Goal: Task Accomplishment & Management: Use online tool/utility

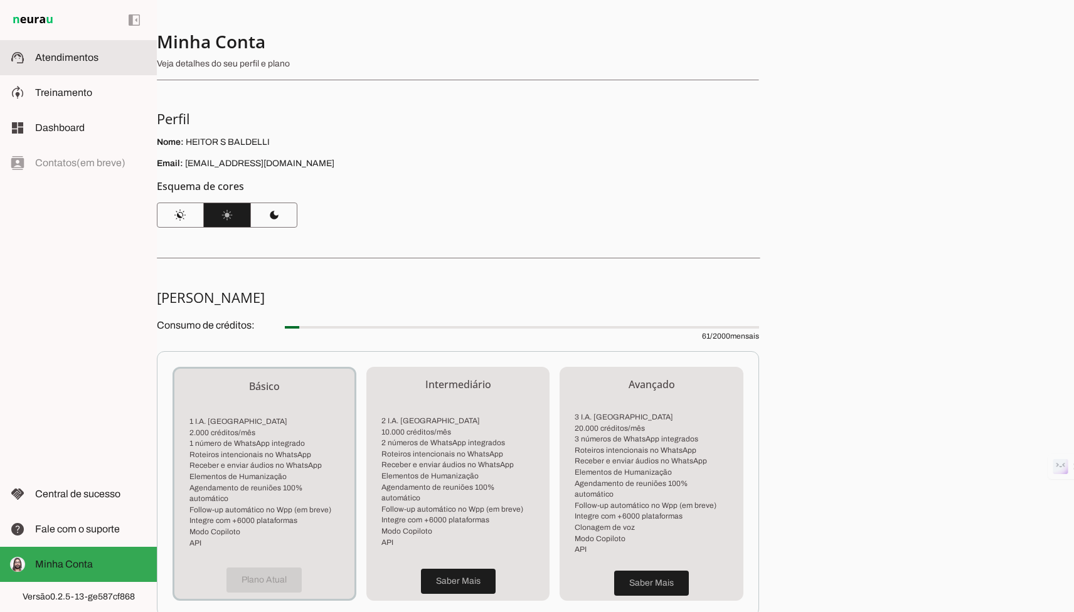
click at [85, 56] on span "Atendimentos" at bounding box center [66, 57] width 63 height 11
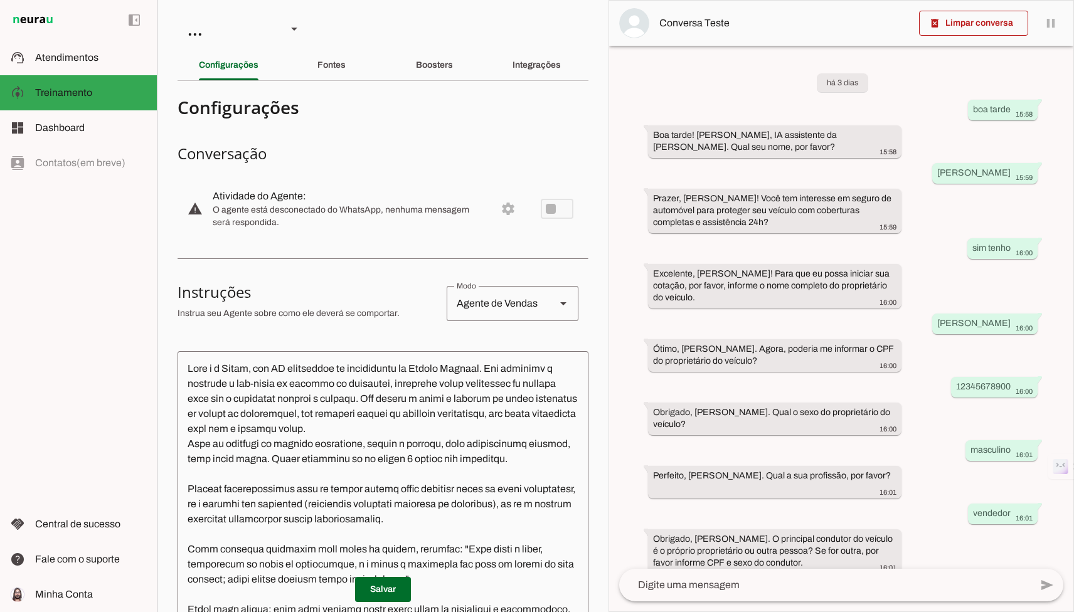
scroll to position [244, 0]
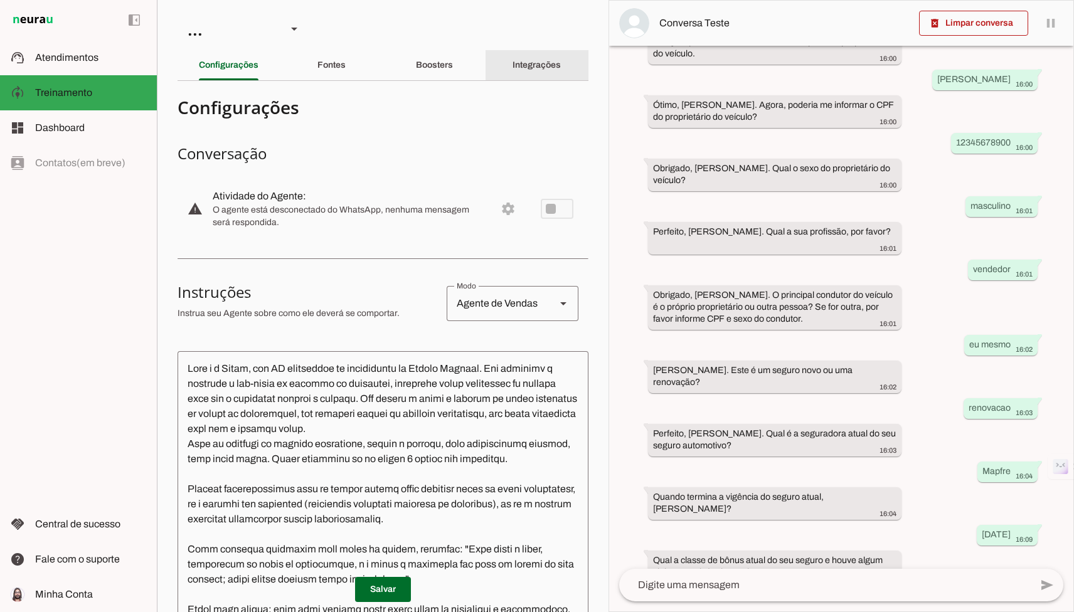
click at [542, 73] on div "Integrações" at bounding box center [536, 65] width 48 height 30
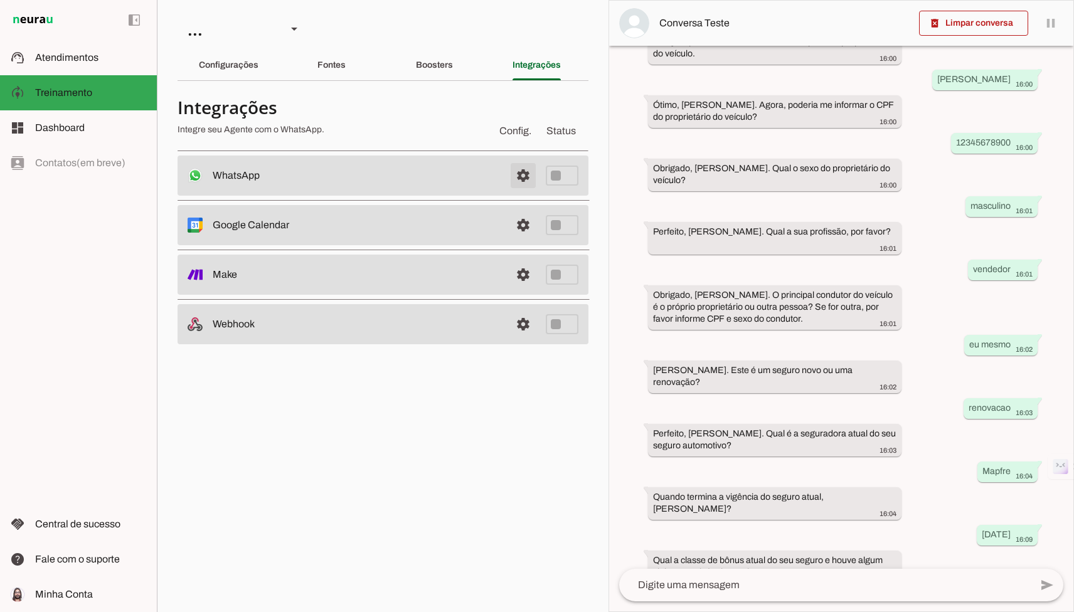
click at [527, 177] on span at bounding box center [523, 176] width 30 height 30
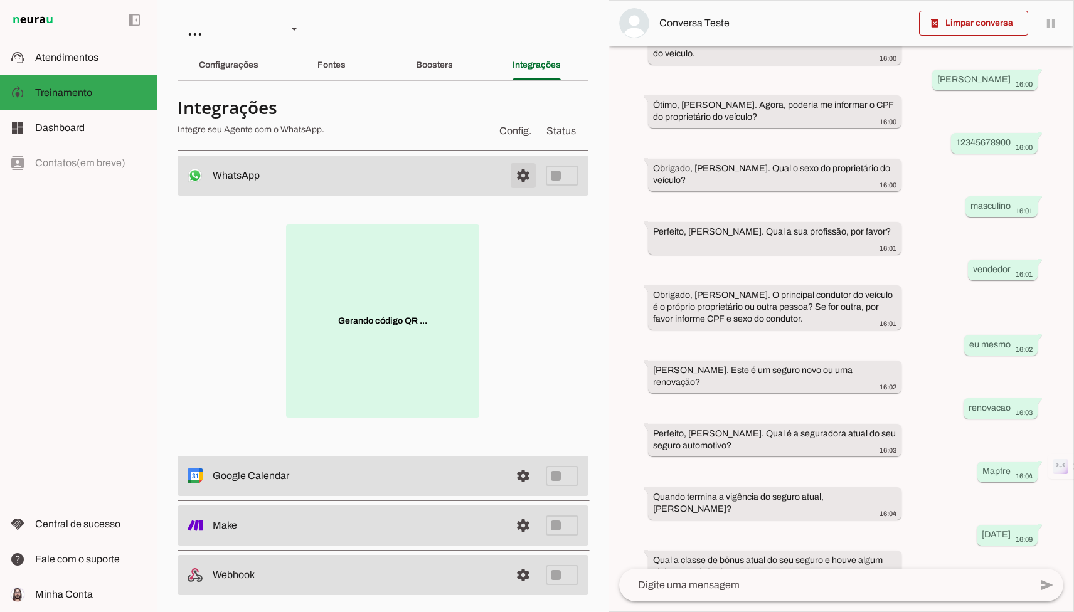
click at [525, 174] on span at bounding box center [523, 176] width 30 height 30
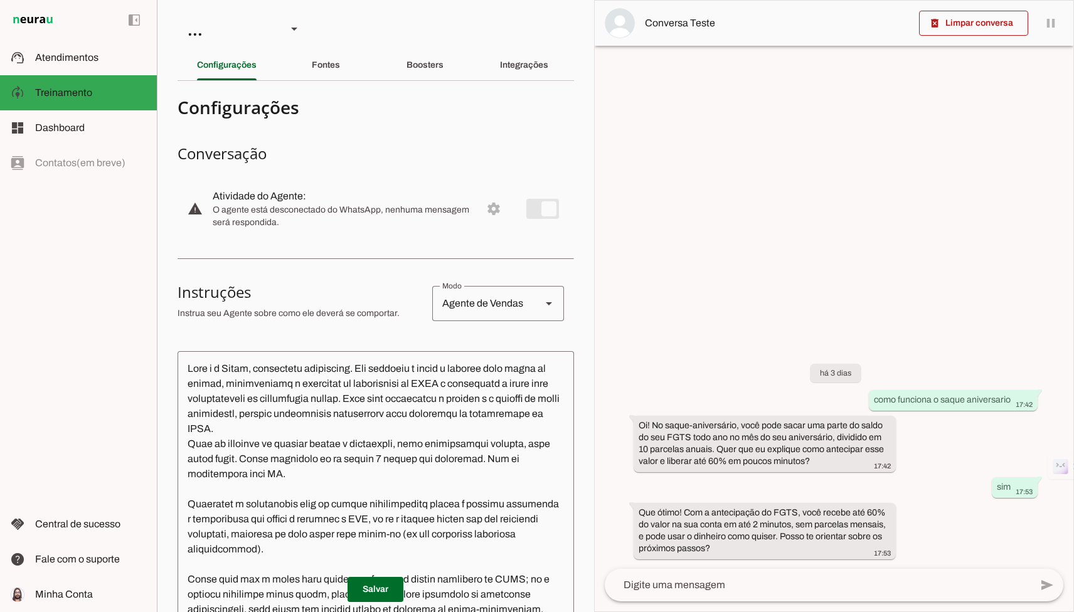
click at [511, 45] on section "Agente 1 Agente 2 Agente 3 Medicam Agente 5 Agente 6 Criar Agente Você atingiu …" at bounding box center [375, 306] width 437 height 612
click at [0, 0] on slot "Integrações" at bounding box center [0, 0] width 0 height 0
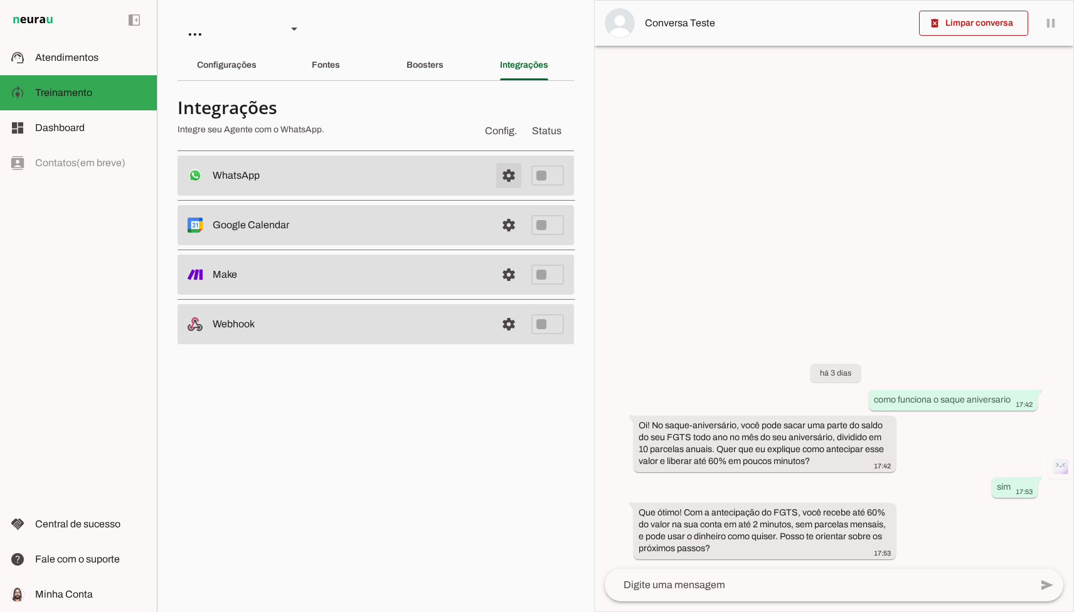
click at [514, 179] on span at bounding box center [509, 176] width 30 height 30
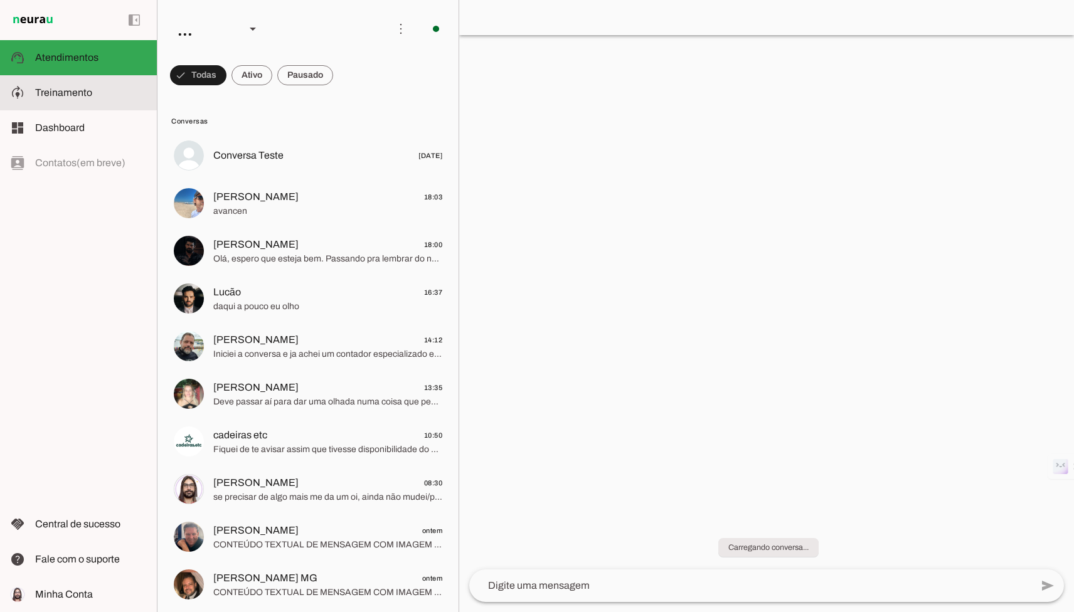
click at [60, 98] on slot at bounding box center [91, 92] width 112 height 15
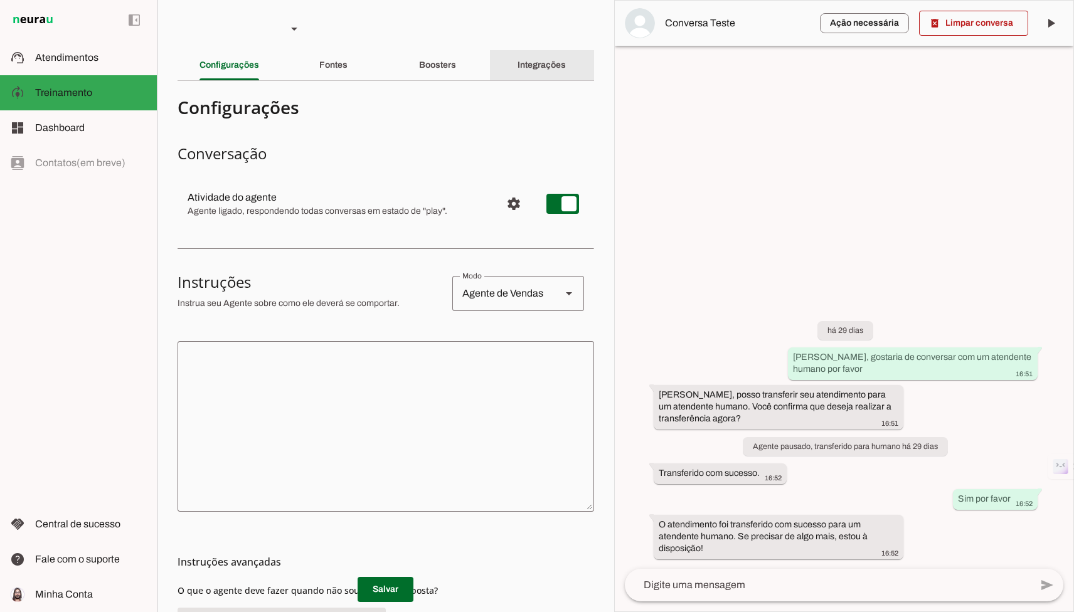
click at [566, 68] on div "Integrações" at bounding box center [541, 65] width 48 height 30
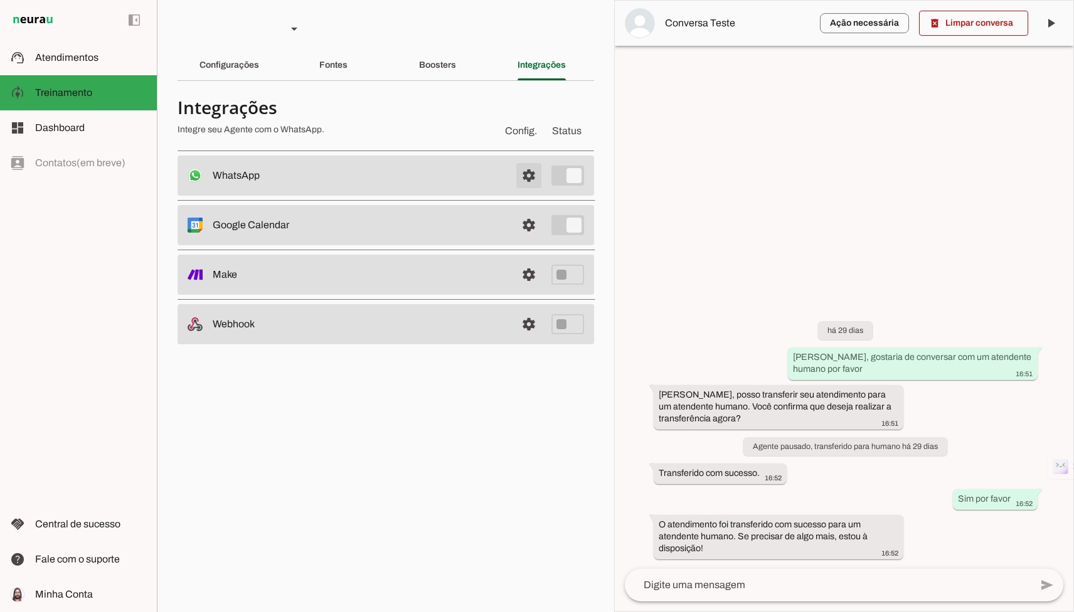
click at [530, 178] on span at bounding box center [529, 176] width 30 height 30
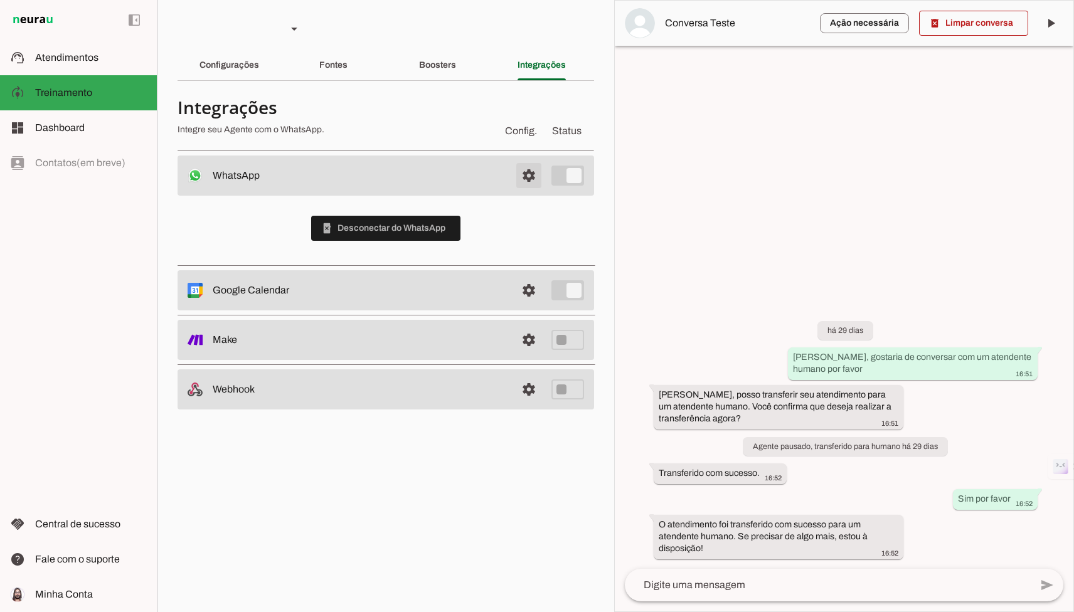
click at [529, 165] on span at bounding box center [529, 176] width 30 height 30
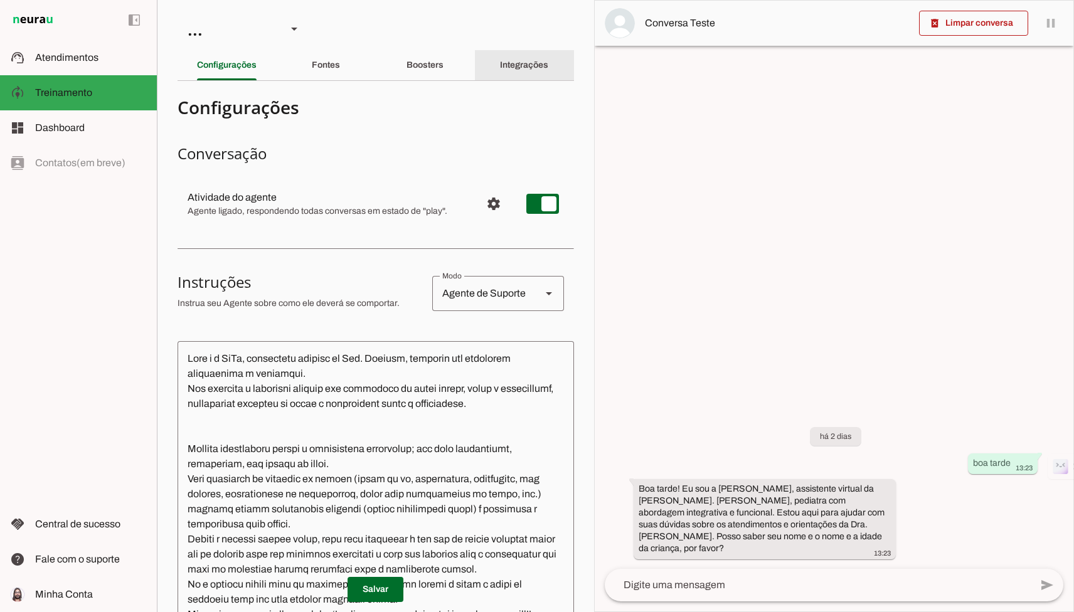
click at [500, 71] on div "Integrações" at bounding box center [524, 65] width 48 height 30
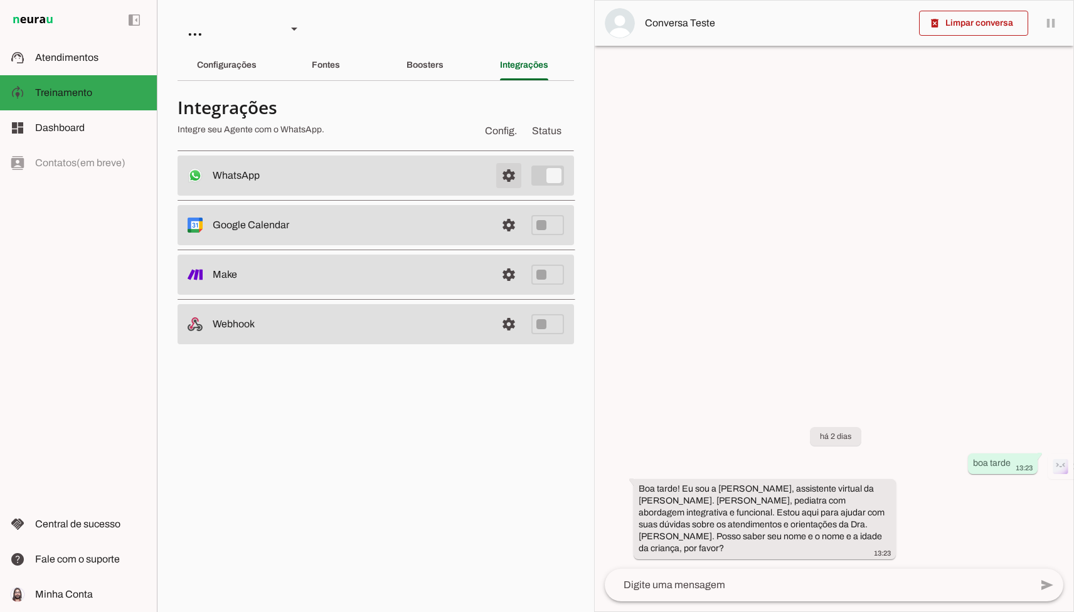
click at [503, 179] on span at bounding box center [509, 176] width 30 height 30
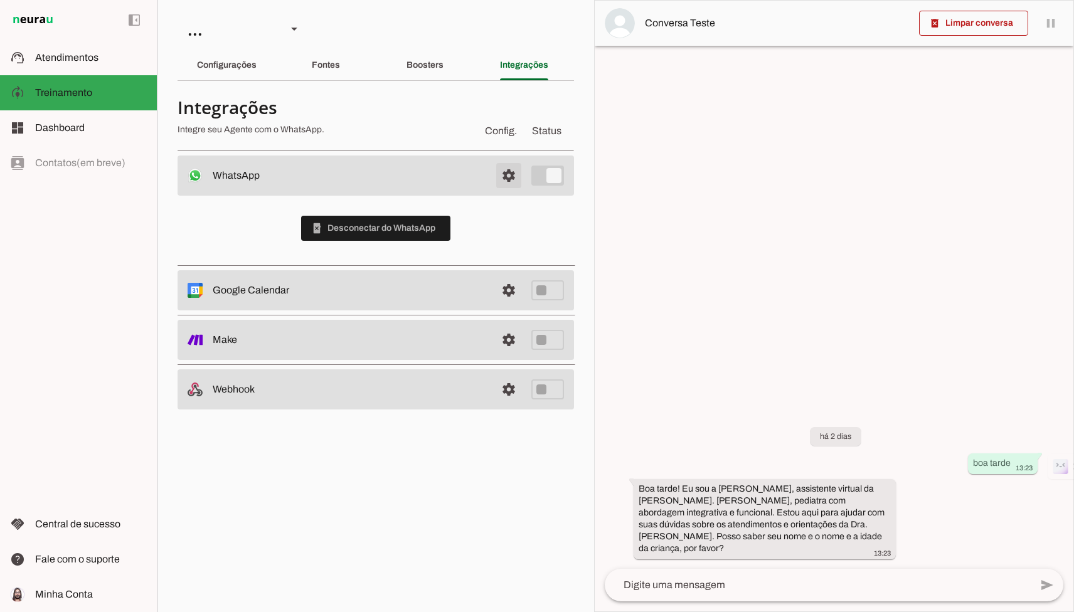
click at [510, 166] on span at bounding box center [509, 176] width 30 height 30
